Goal: Task Accomplishment & Management: Use online tool/utility

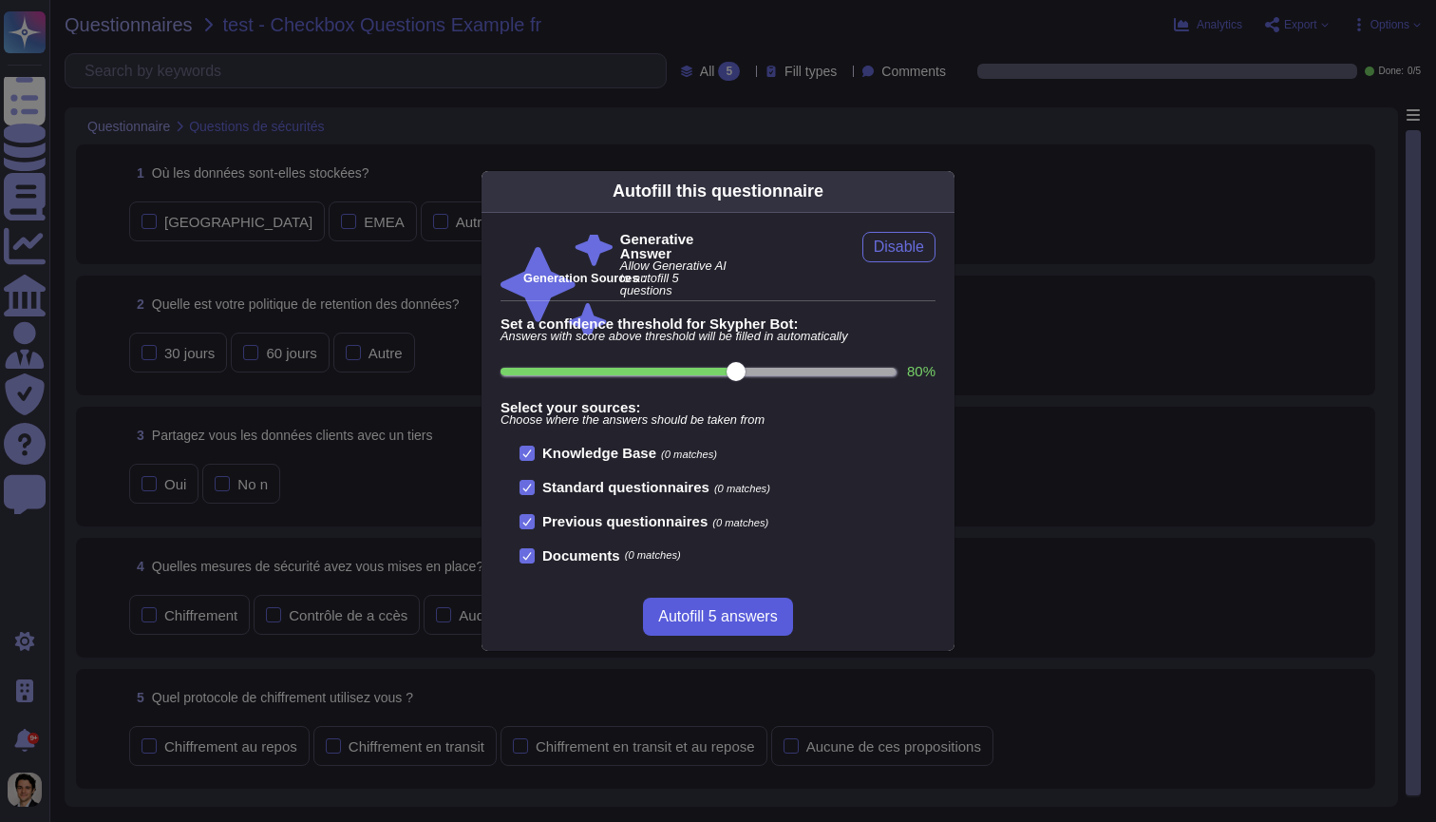
click at [748, 615] on span "Autofill 5 answers" at bounding box center [717, 616] width 119 height 15
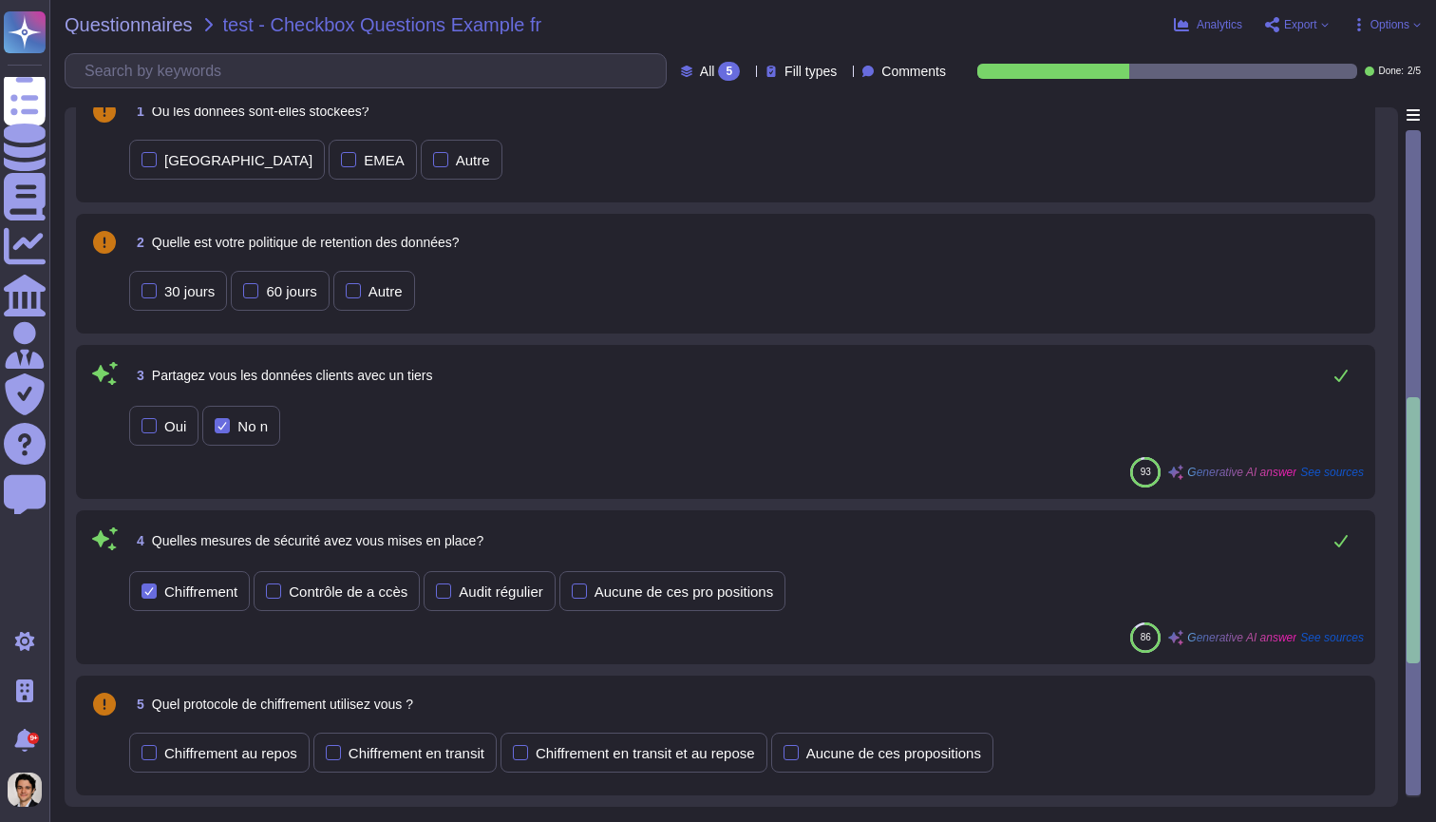
scroll to position [62, 0]
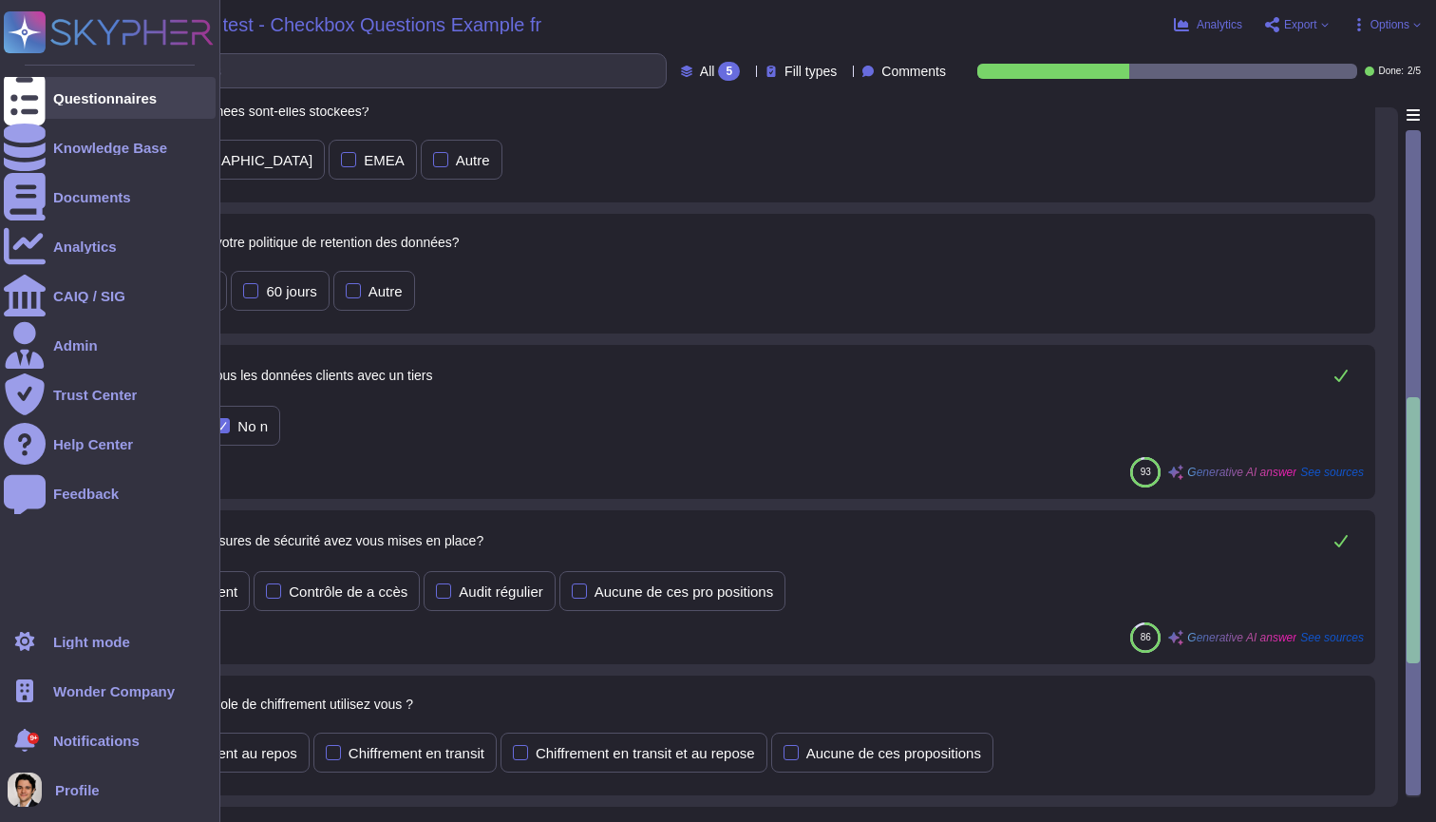
click at [63, 103] on div "Questionnaires" at bounding box center [105, 98] width 104 height 14
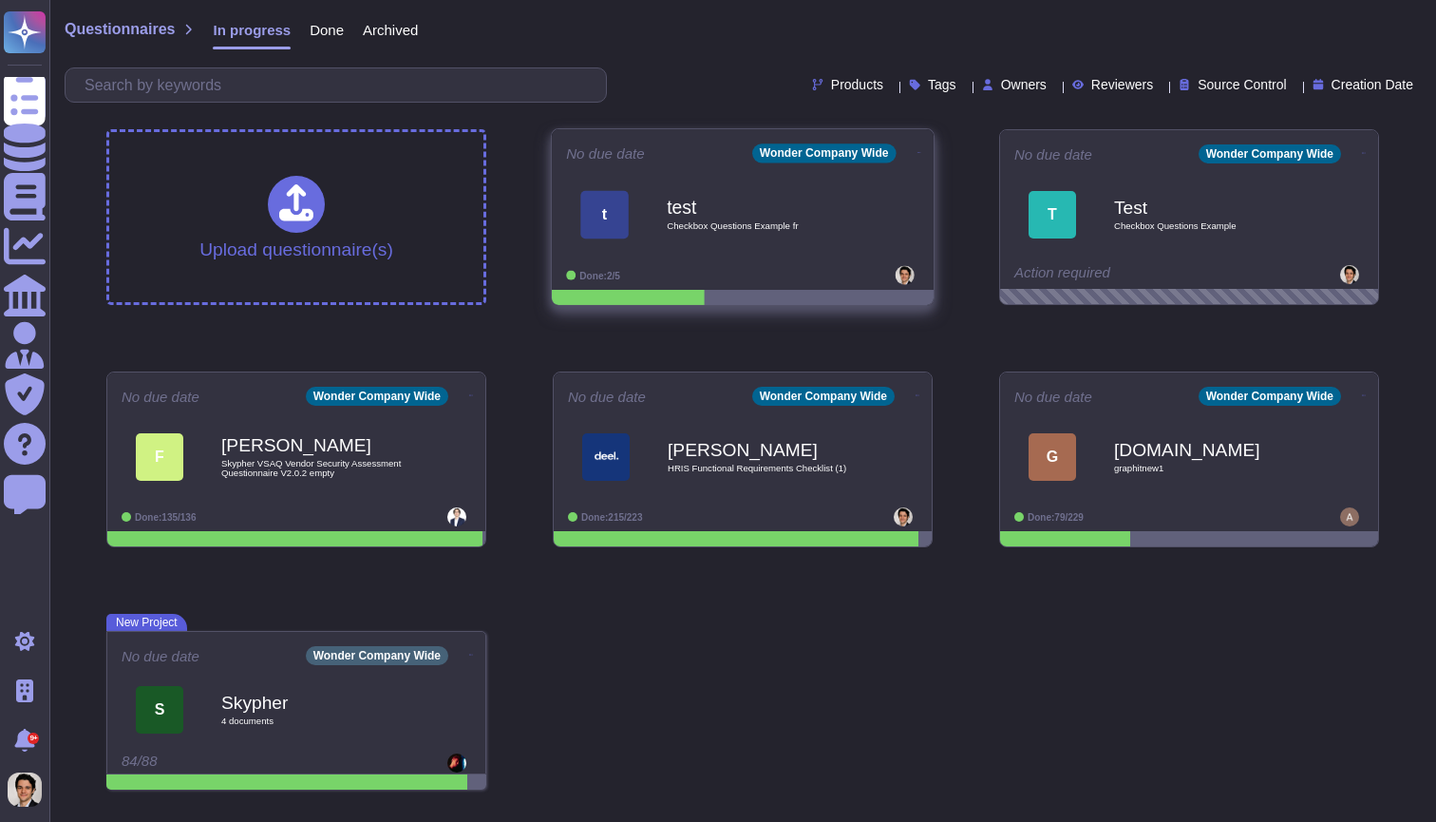
click at [918, 150] on icon at bounding box center [920, 152] width 4 height 5
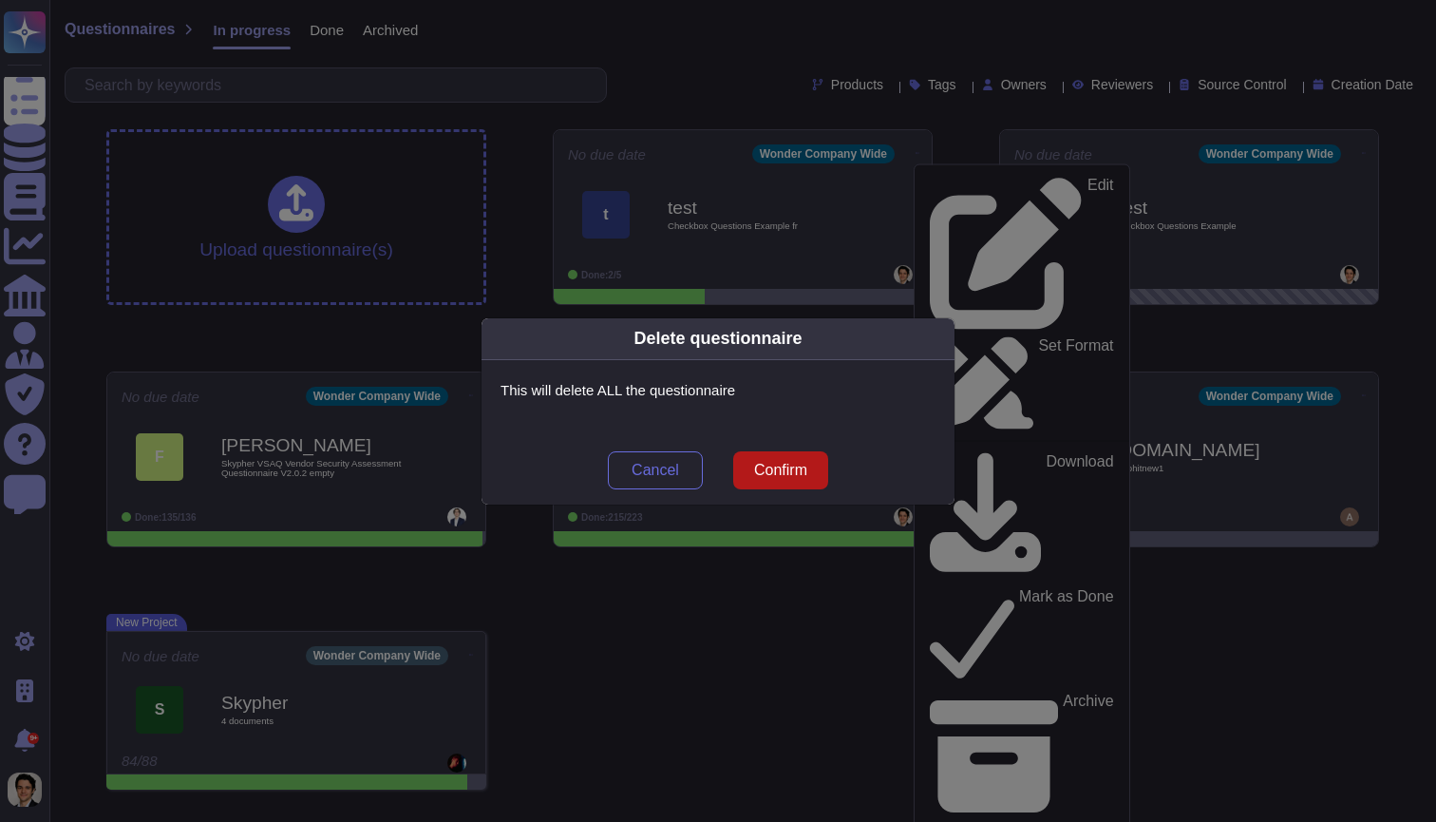
click at [794, 472] on span "Confirm" at bounding box center [780, 470] width 53 height 15
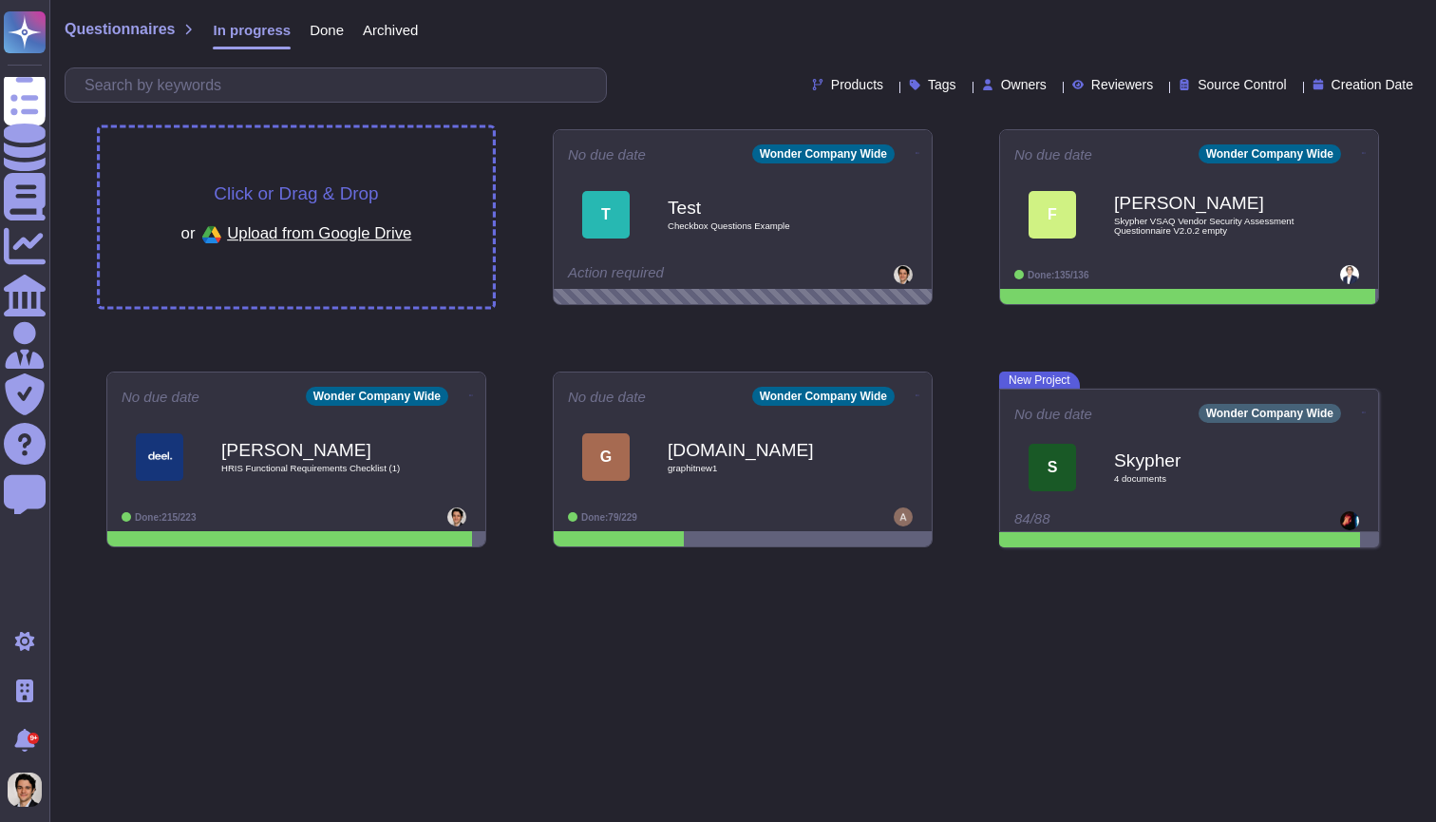
click at [434, 200] on div "Click or Drag & Drop or Upload from Google Drive" at bounding box center [296, 217] width 393 height 179
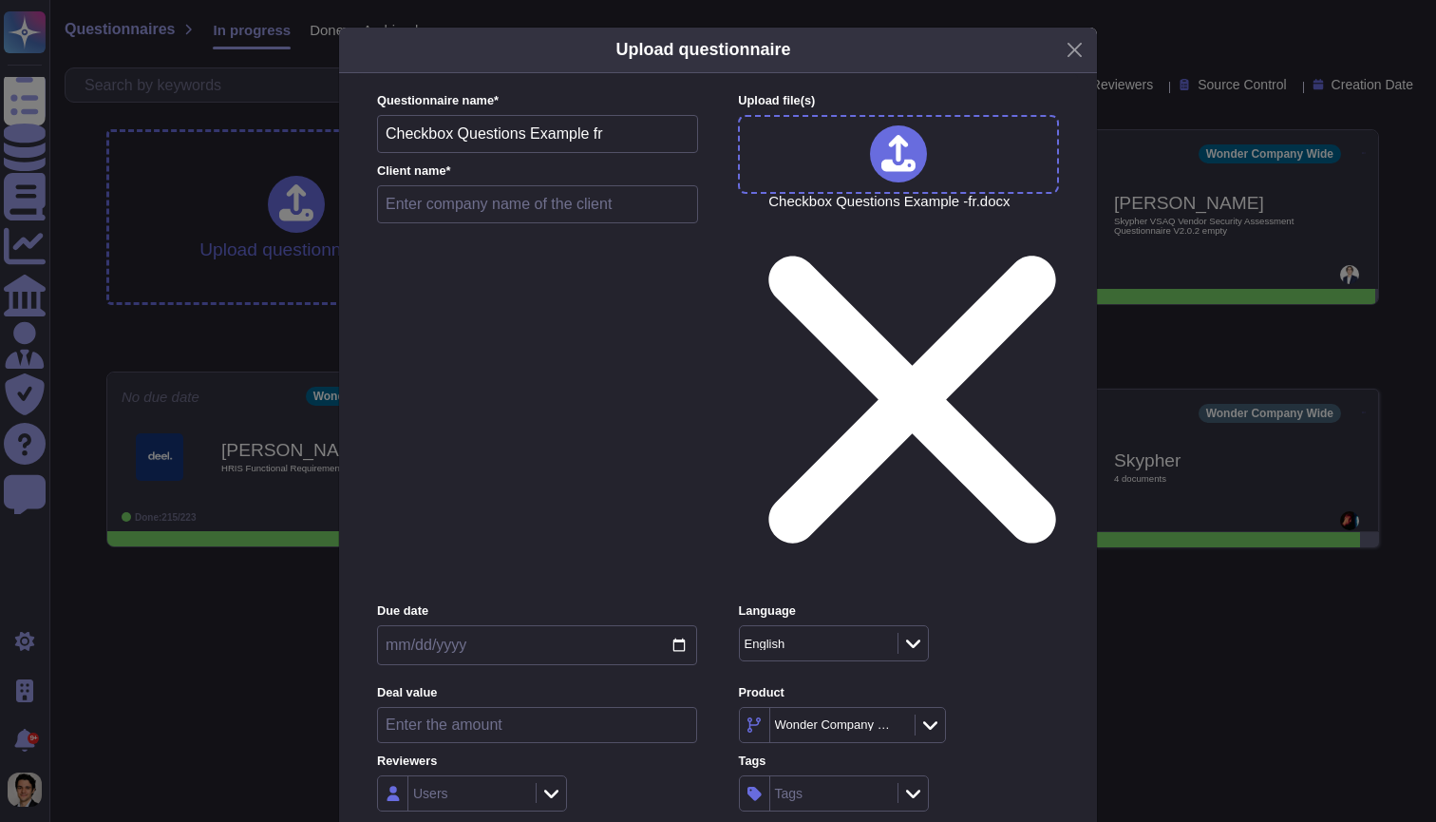
click at [798, 637] on div "English" at bounding box center [809, 643] width 129 height 12
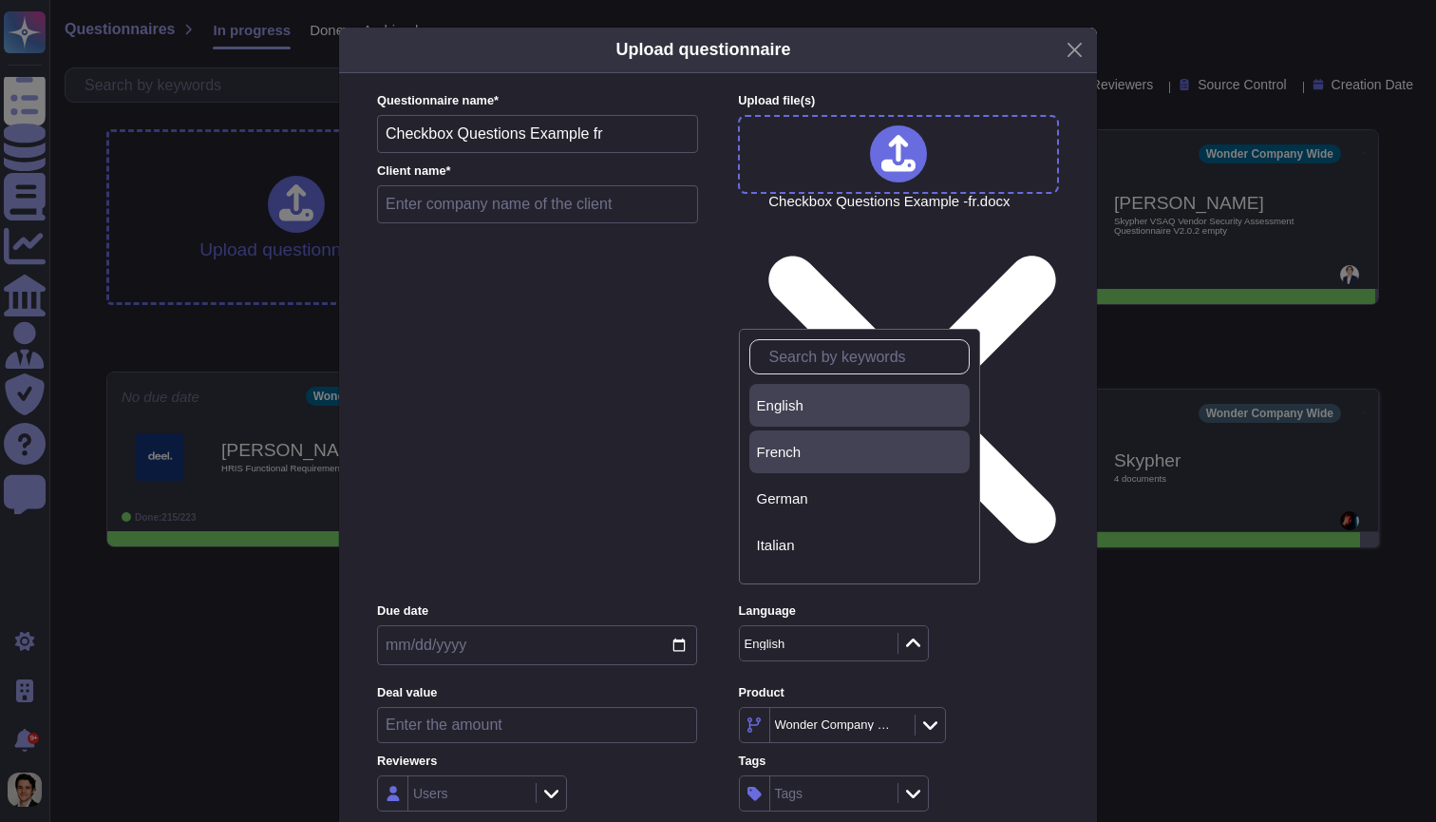
click at [784, 457] on span "French" at bounding box center [779, 452] width 45 height 17
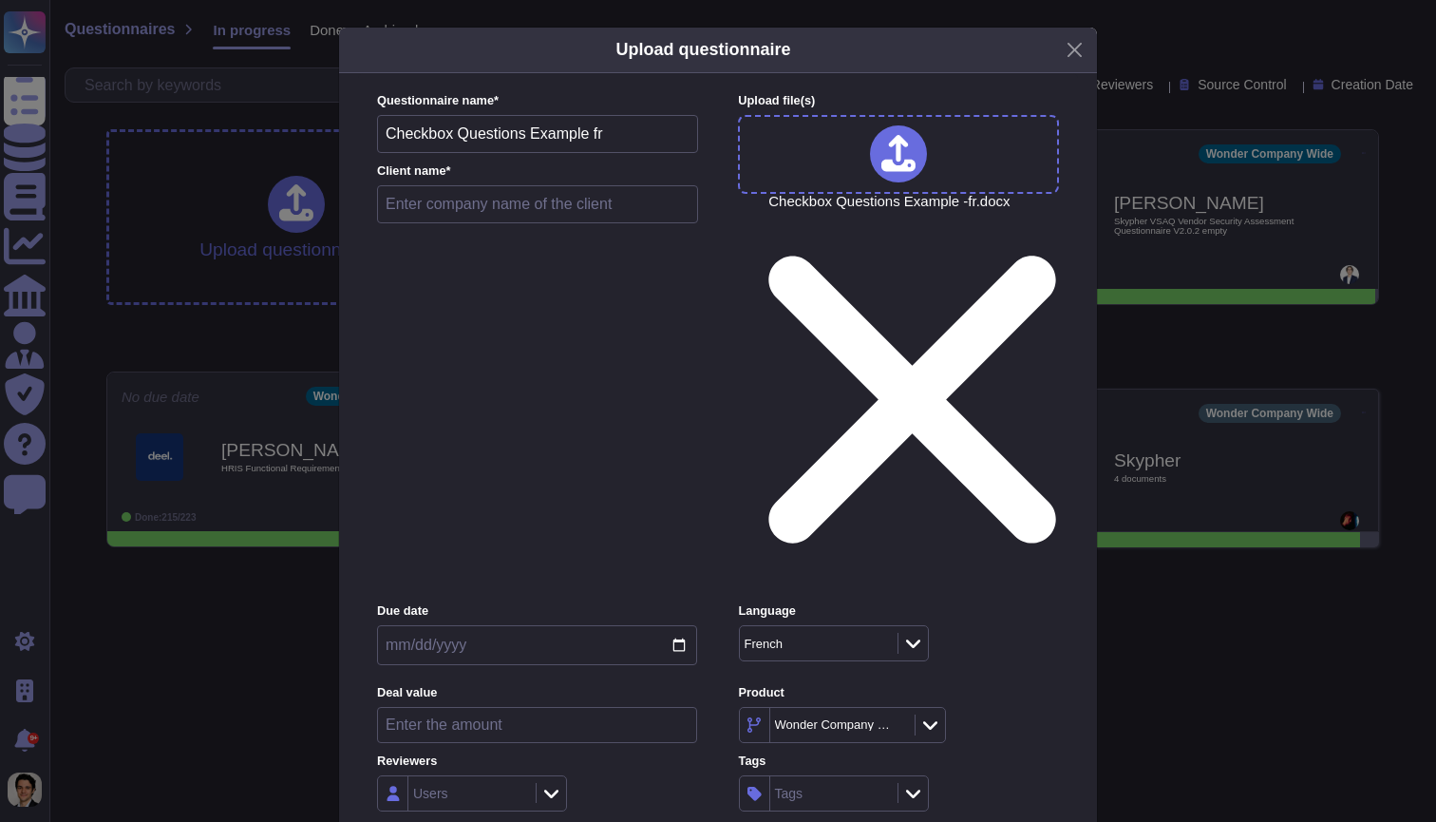
click at [533, 221] on input "text" at bounding box center [537, 204] width 321 height 38
type input "test"
click at [507, 776] on div "Users" at bounding box center [469, 793] width 123 height 34
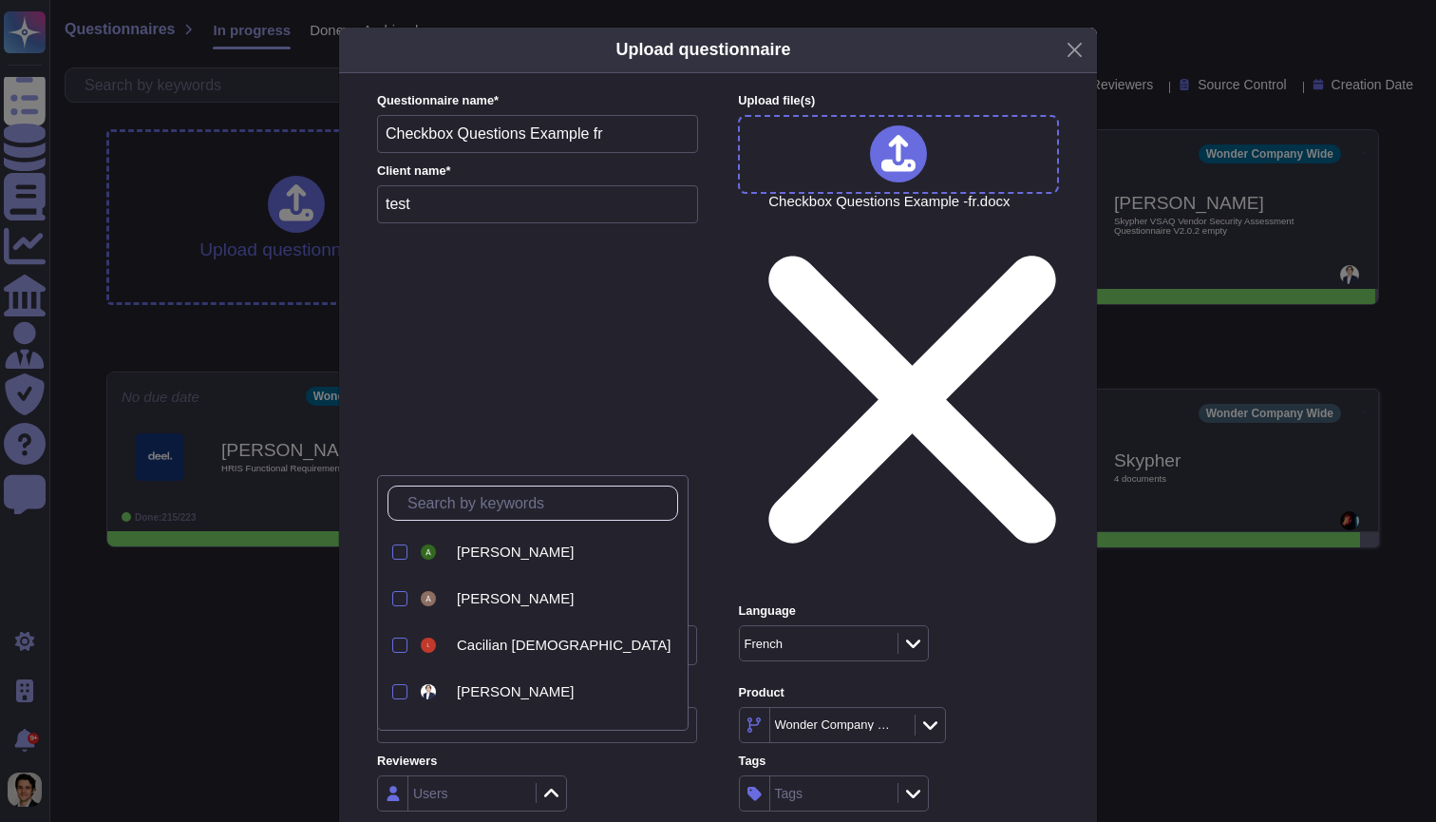
click at [615, 775] on div "Users" at bounding box center [537, 793] width 320 height 36
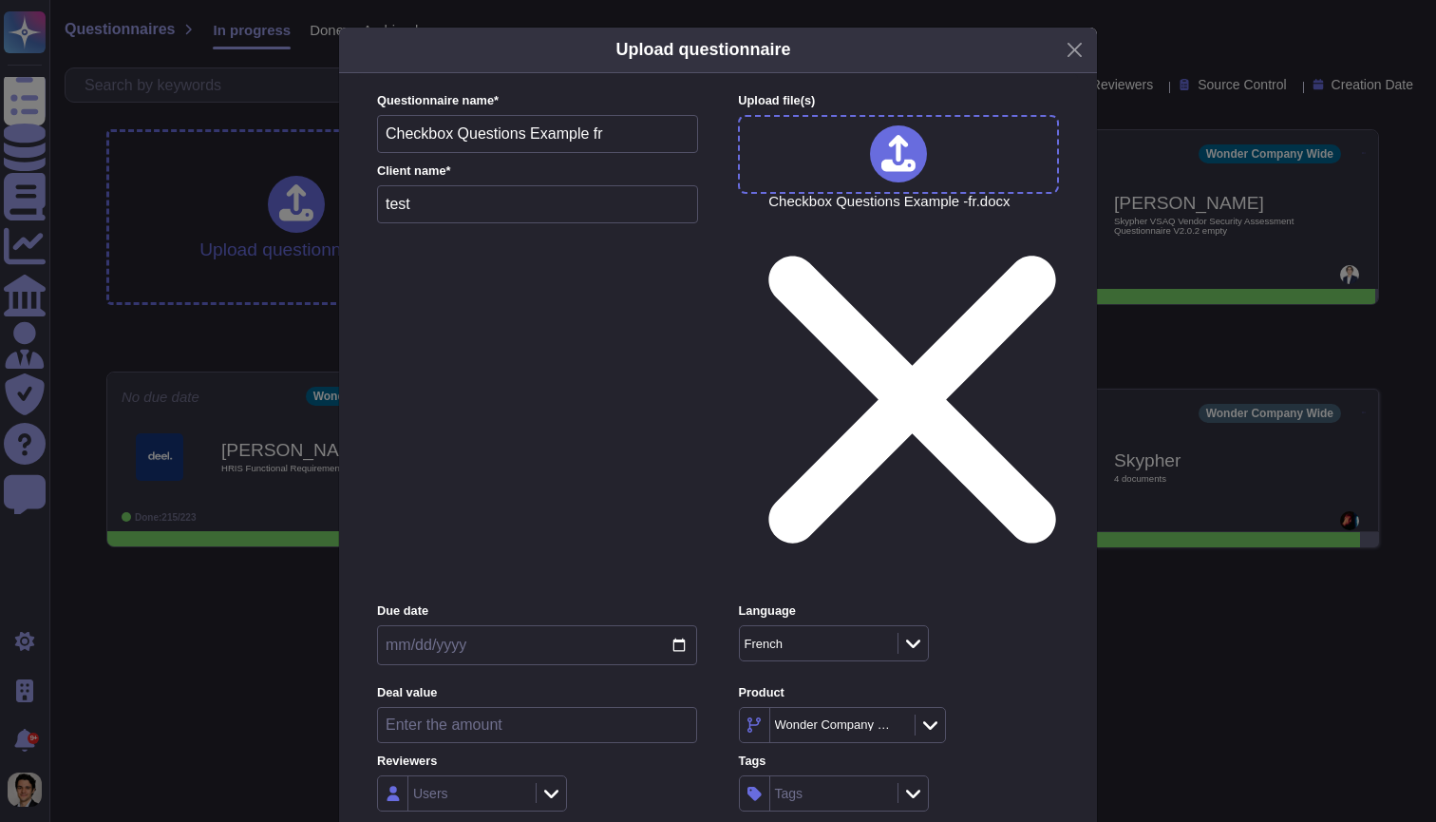
click at [516, 578] on span "Inside (<100 users)" at bounding box center [456, 574] width 123 height 17
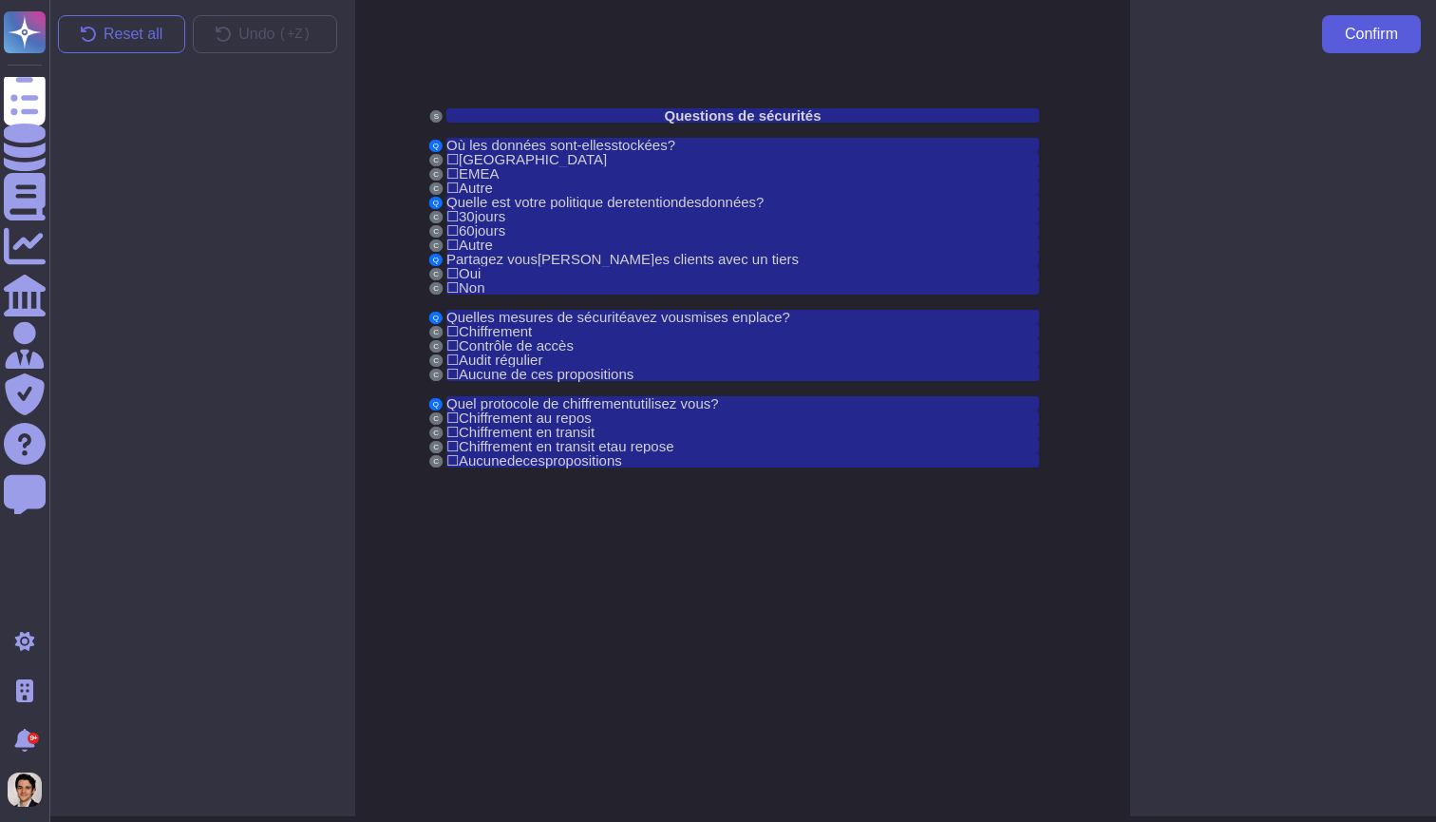
click at [1379, 34] on span "Confirm" at bounding box center [1371, 34] width 53 height 15
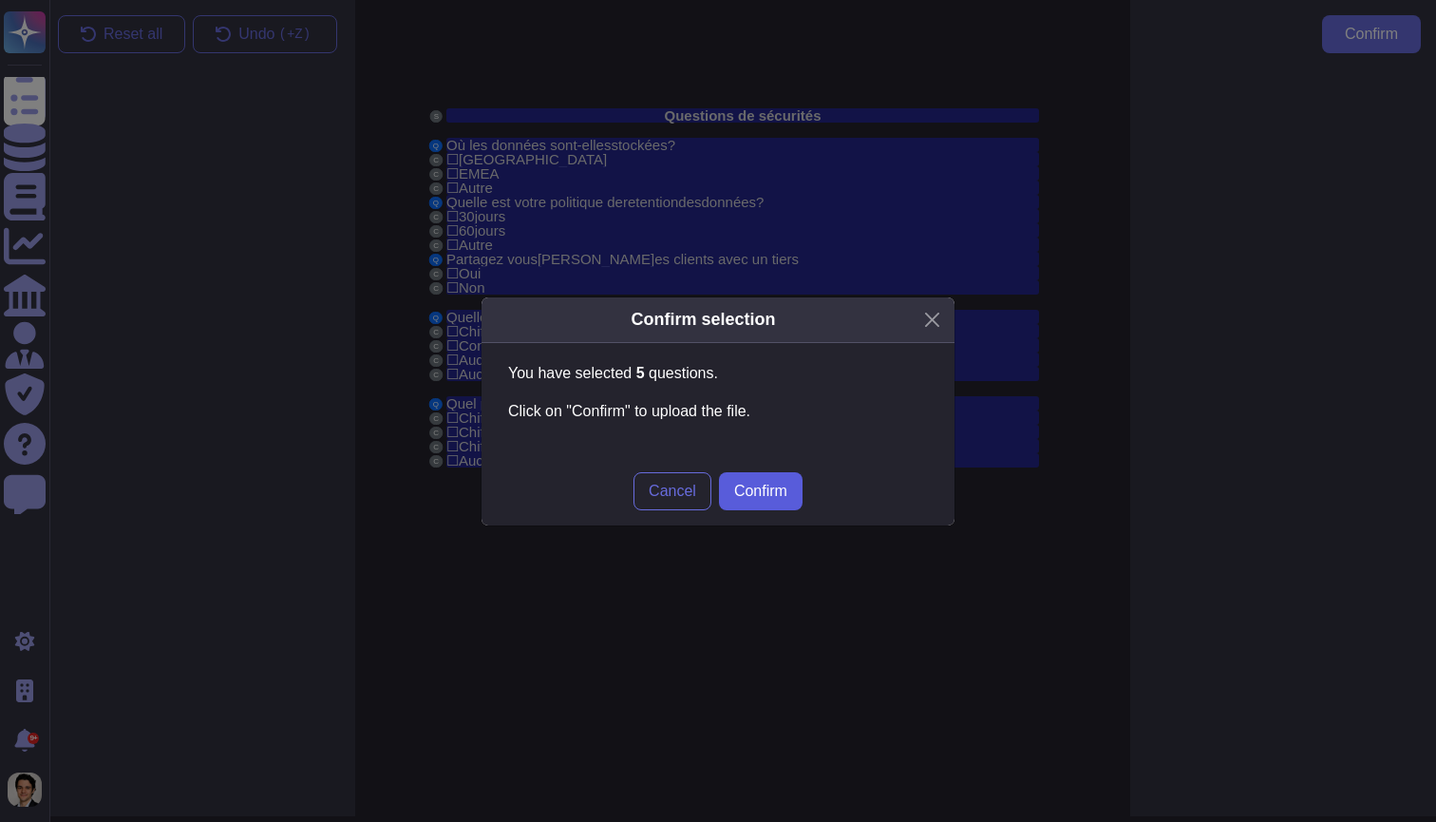
click at [763, 481] on button "Confirm" at bounding box center [761, 491] width 84 height 38
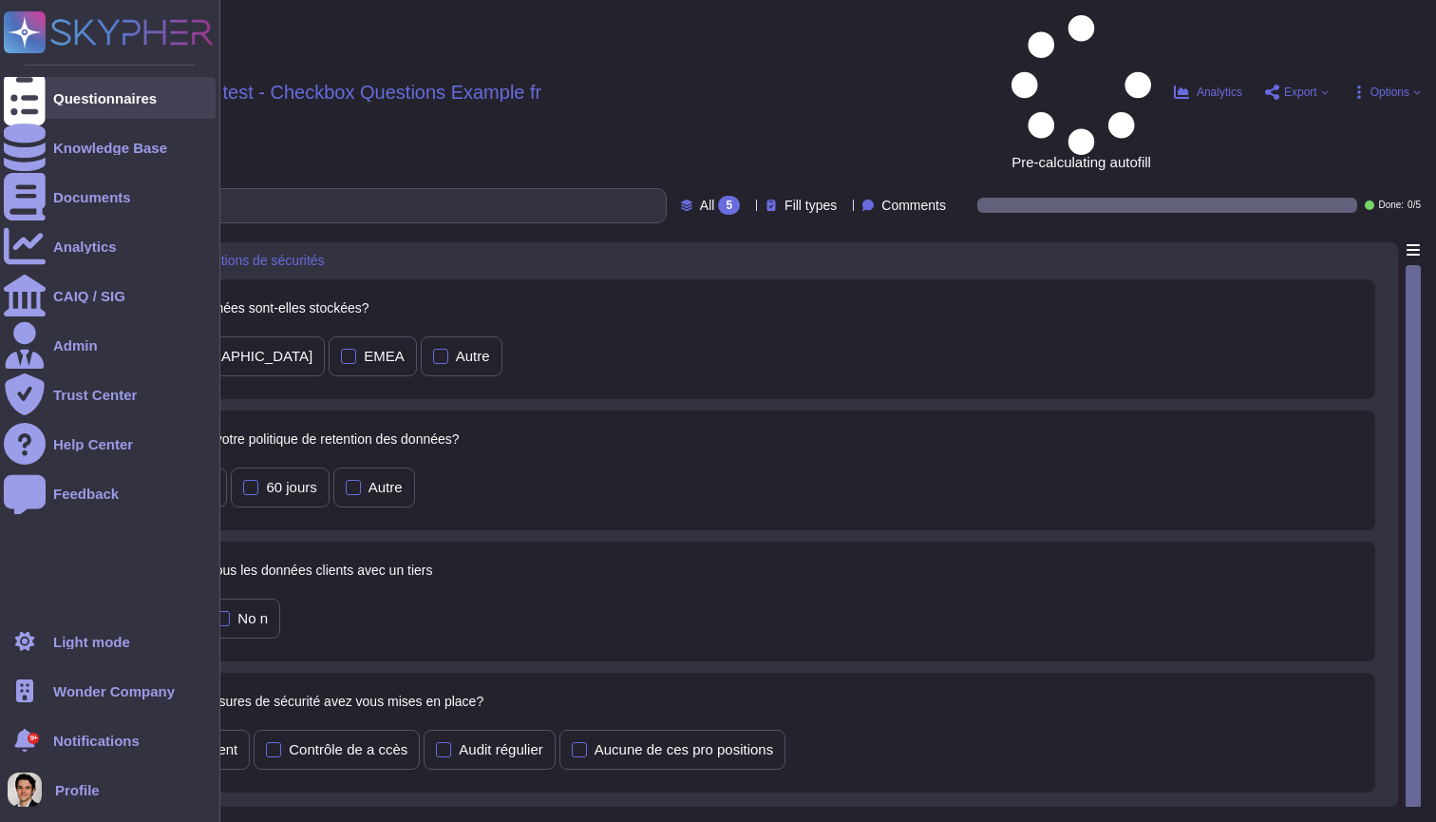
click at [44, 100] on div at bounding box center [25, 98] width 42 height 42
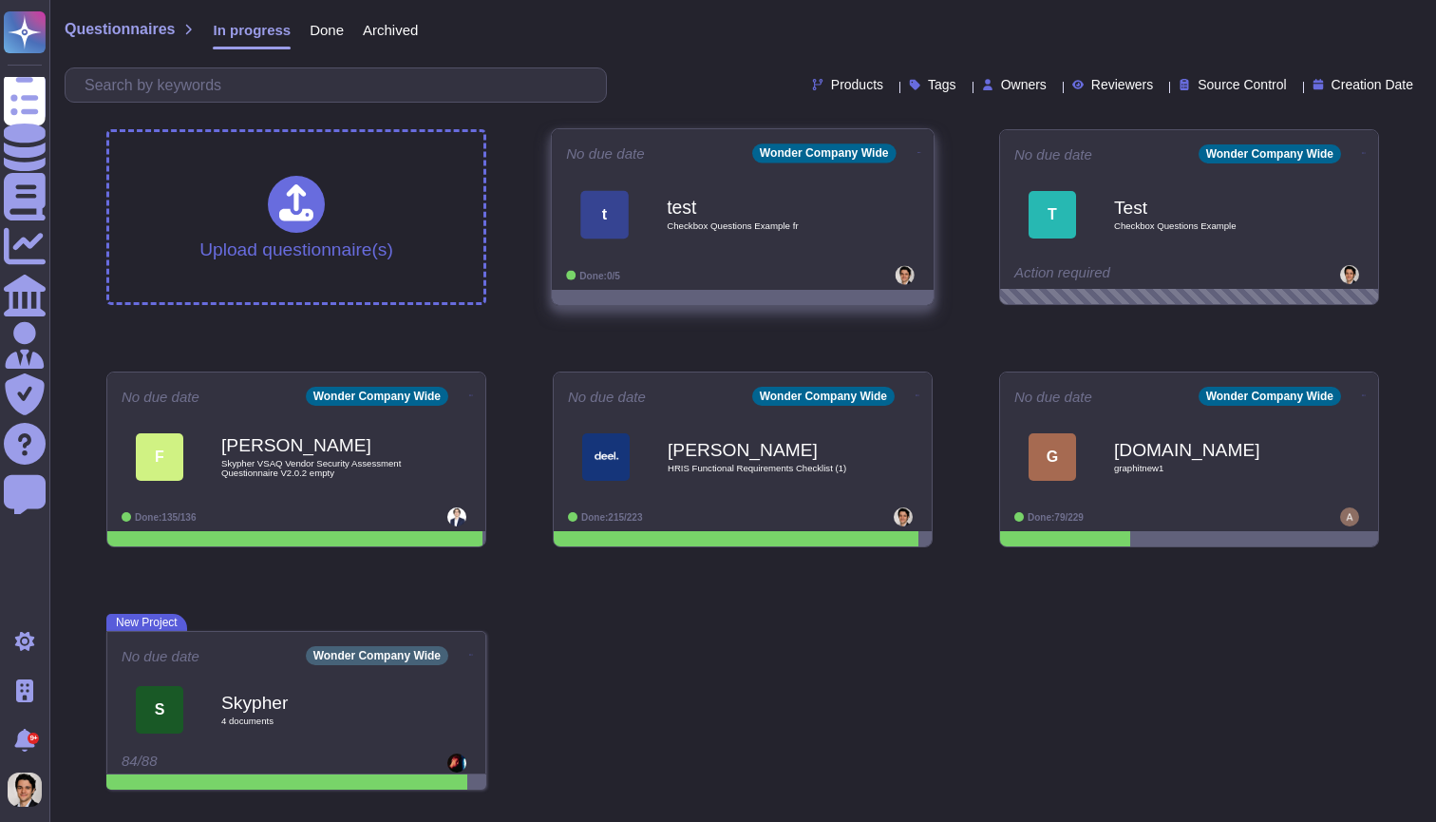
click at [838, 275] on div at bounding box center [861, 275] width 118 height 19
